Goal: Participate in discussion: Engage in conversation with other users on a specific topic

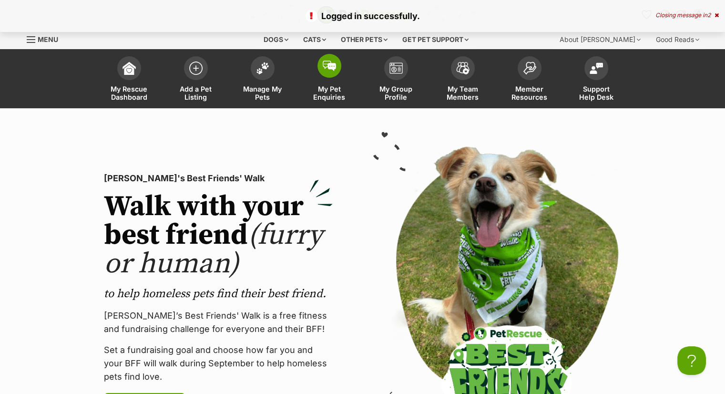
click at [334, 64] on img at bounding box center [329, 66] width 13 height 10
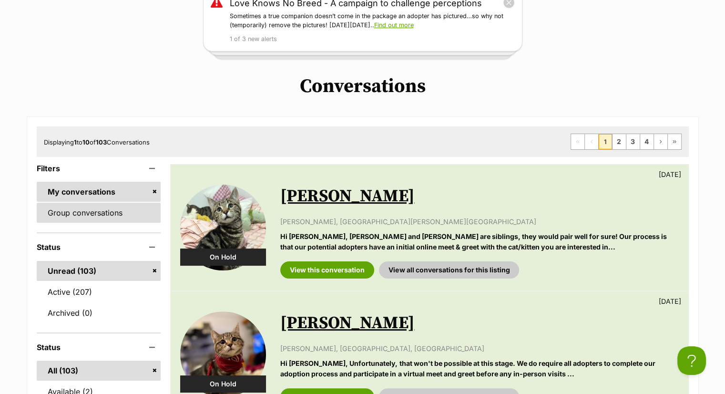
click at [123, 208] on link "Group conversations" at bounding box center [99, 213] width 124 height 20
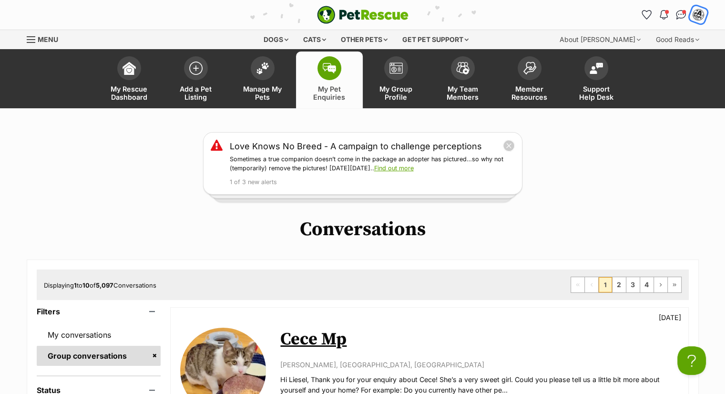
click at [699, 14] on img "My account" at bounding box center [698, 15] width 12 height 12
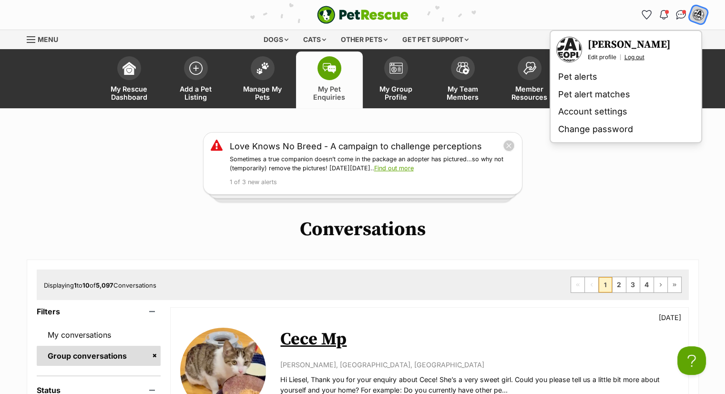
click at [640, 55] on link "Log out" at bounding box center [634, 57] width 20 height 8
